Goal: Task Accomplishment & Management: Manage account settings

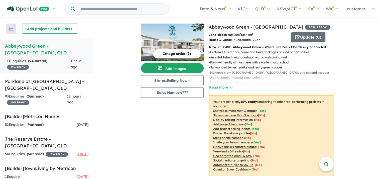
click at [58, 58] on div "111 Enquir ies ( 94 unread) 25 % READY" at bounding box center [38, 64] width 66 height 12
click at [64, 45] on h5 "Abbeywood Green - [GEOGRAPHIC_DATA] , [GEOGRAPHIC_DATA]" at bounding box center [47, 50] width 84 height 14
click at [35, 59] on strong "( 94 unread)" at bounding box center [37, 61] width 19 height 5
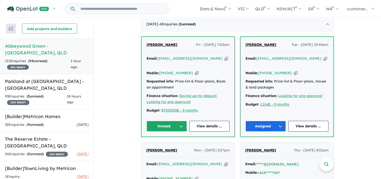
scroll to position [175, 0]
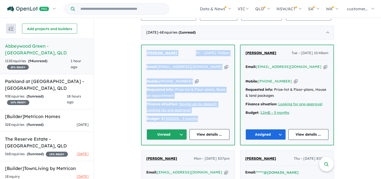
drag, startPoint x: 205, startPoint y: 119, endPoint x: 146, endPoint y: 55, distance: 86.5
click at [146, 55] on div "[PERSON_NAME] Fri - [DATE] 7:02am Email: [EMAIL_ADDRESS][DOMAIN_NAME] Copied! M…" at bounding box center [188, 95] width 93 height 100
copy div "[PERSON_NAME] Fri - [DATE] 7:02am Email: [EMAIL_ADDRESS][DOMAIN_NAME] Copied! M…"
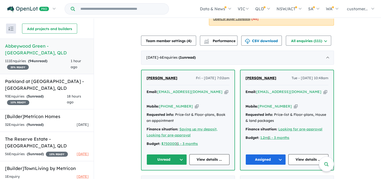
click at [182, 158] on button "Unread" at bounding box center [167, 159] width 40 height 11
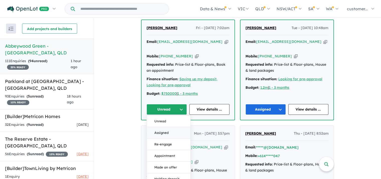
click at [165, 132] on button "Assigned" at bounding box center [169, 133] width 44 height 12
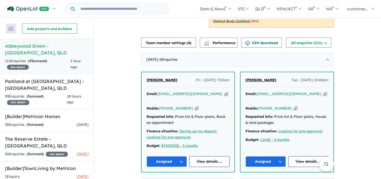
scroll to position [100, 0]
